Goal: Find specific page/section: Find specific page/section

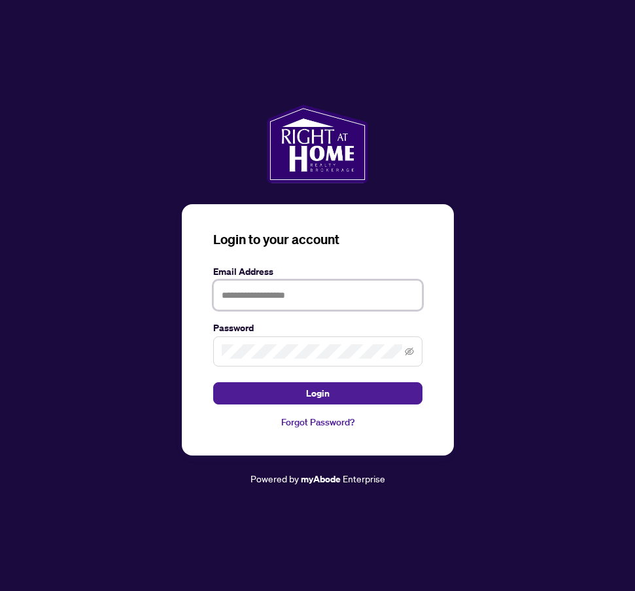
click at [298, 292] on input "text" at bounding box center [317, 295] width 209 height 30
type input "**********"
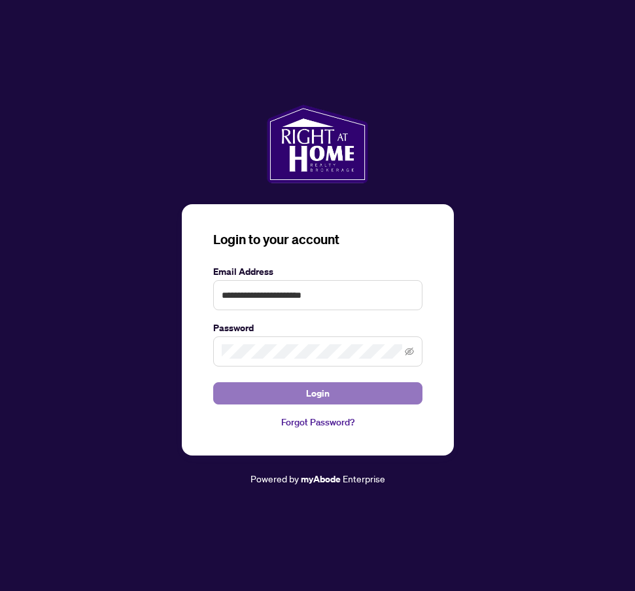
click at [346, 396] on button "Login" at bounding box center [317, 393] width 209 height 22
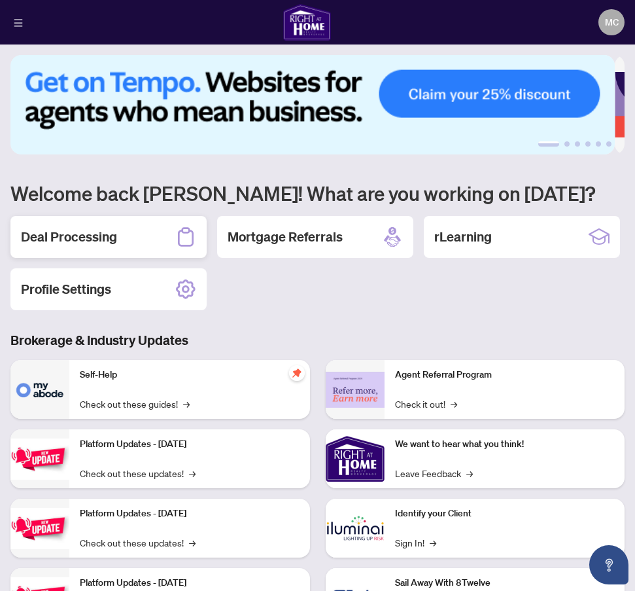
click at [114, 229] on h2 "Deal Processing" at bounding box center [69, 237] width 96 height 18
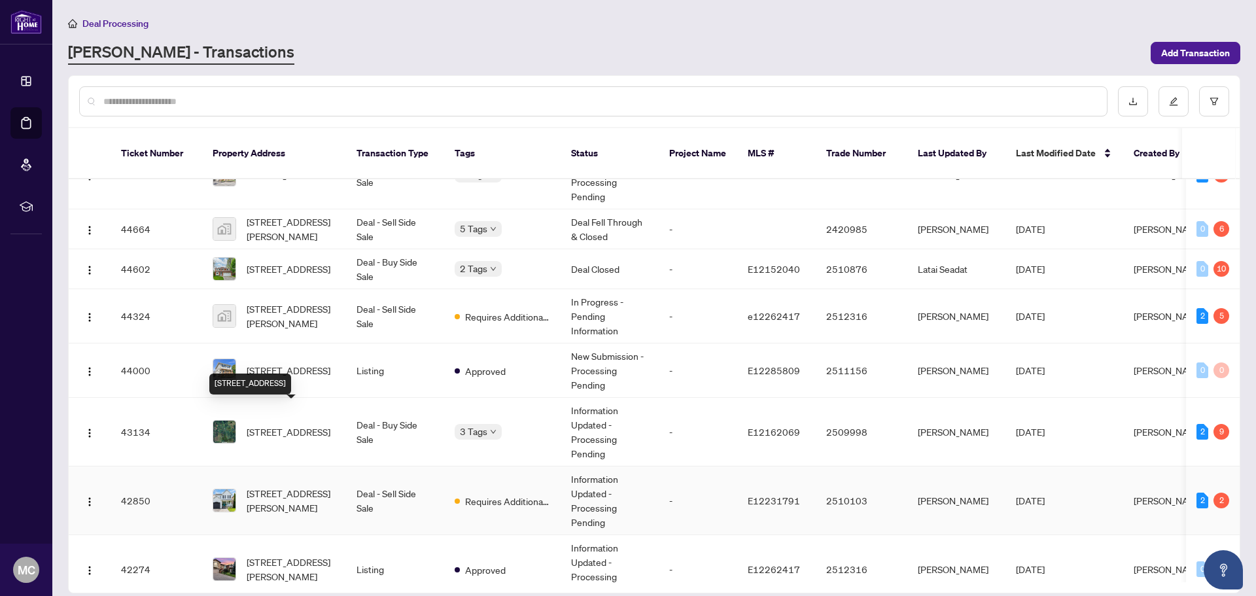
scroll to position [262, 0]
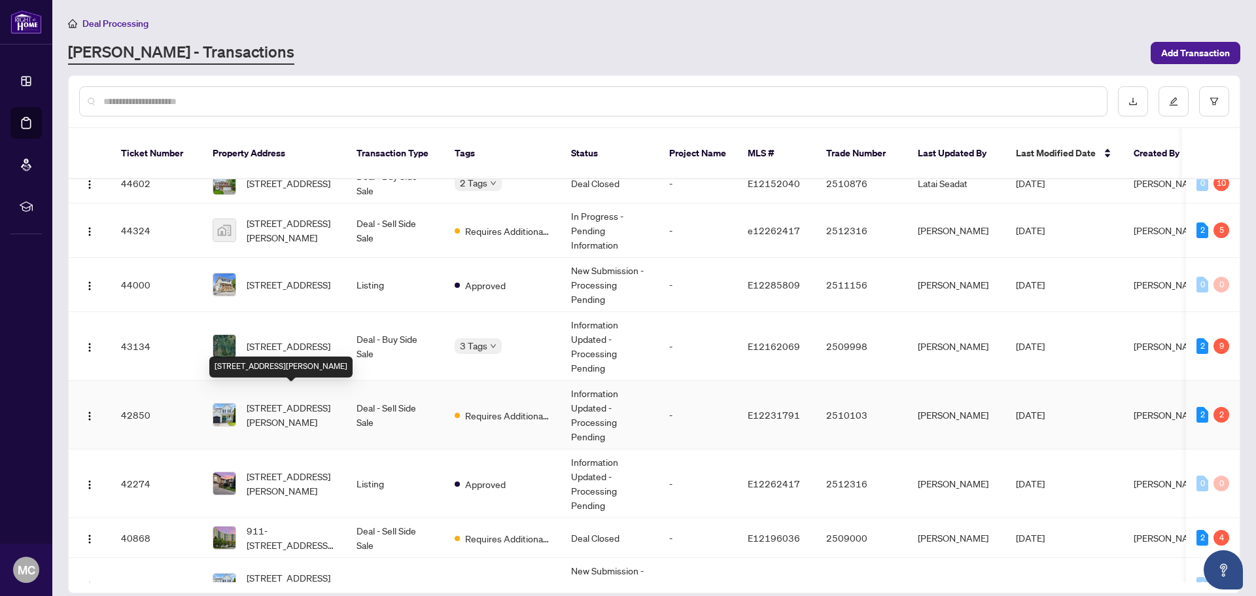
click at [323, 400] on span "[STREET_ADDRESS][PERSON_NAME]" at bounding box center [291, 414] width 89 height 29
